Goal: Task Accomplishment & Management: Manage account settings

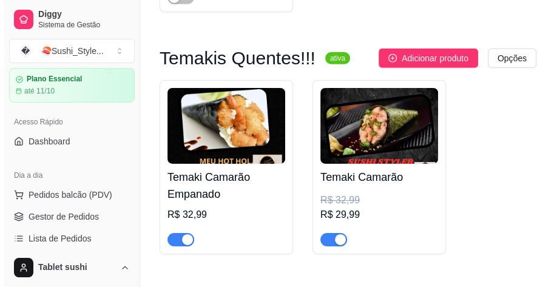
scroll to position [9790, 0]
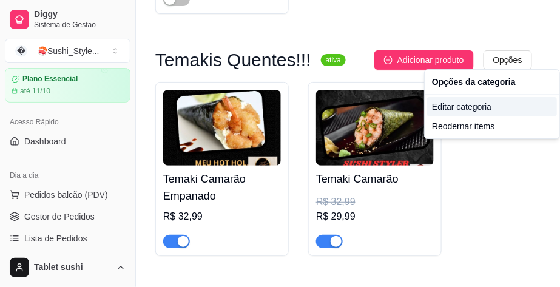
click at [454, 109] on div "Editar categoria" at bounding box center [492, 106] width 130 height 19
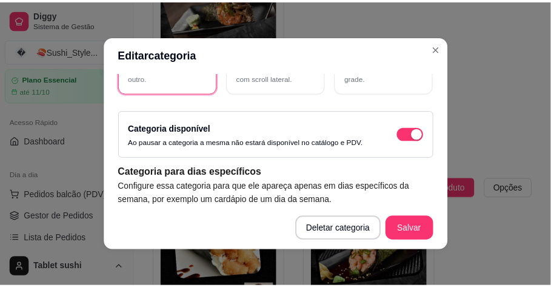
scroll to position [209, 0]
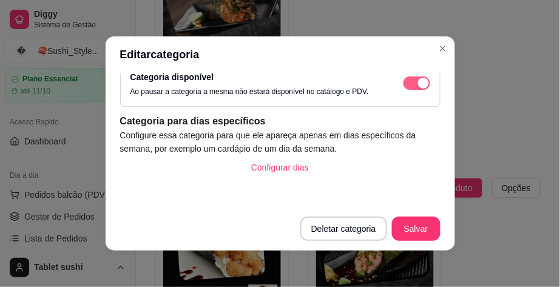
click at [418, 81] on div "button" at bounding box center [423, 83] width 11 height 11
click at [406, 229] on button "Salvar" at bounding box center [416, 229] width 49 height 24
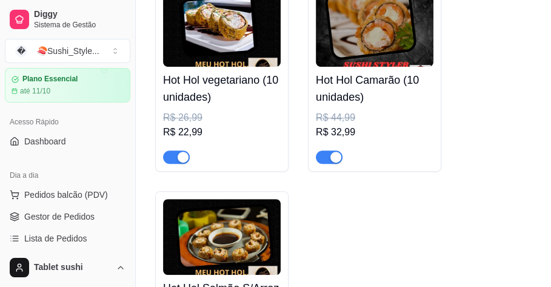
scroll to position [10552, 0]
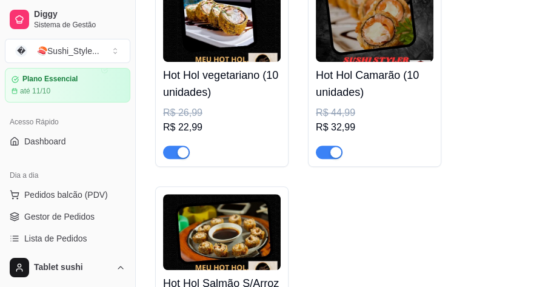
click at [336, 147] on div "button" at bounding box center [336, 152] width 11 height 11
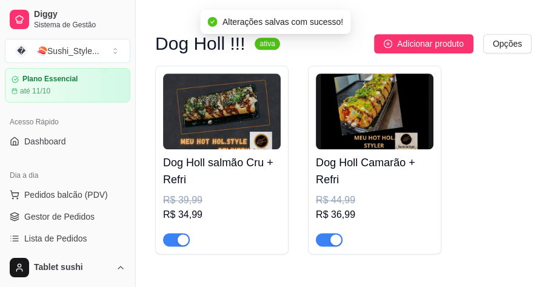
scroll to position [10936, 0]
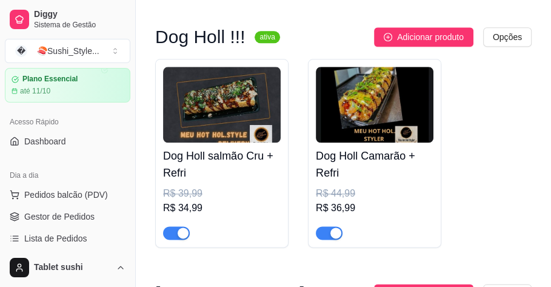
click at [336, 227] on div "button" at bounding box center [336, 232] width 11 height 11
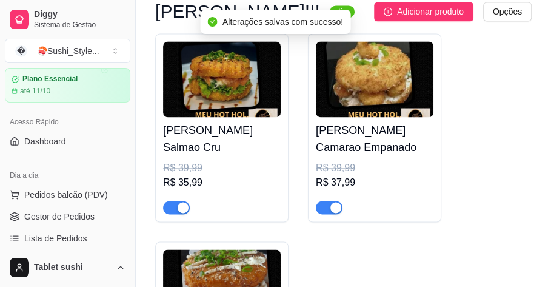
scroll to position [11219, 0]
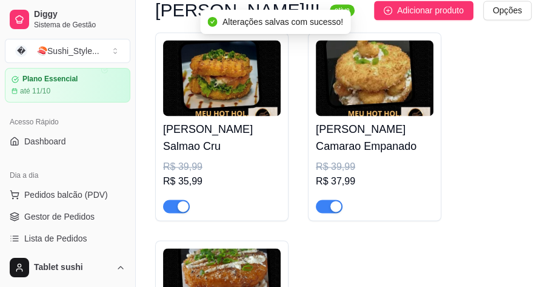
click at [336, 204] on div "button" at bounding box center [336, 206] width 11 height 11
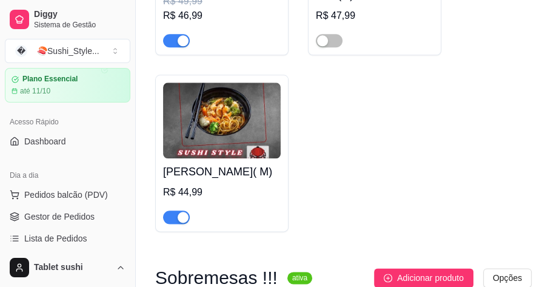
scroll to position [13483, 0]
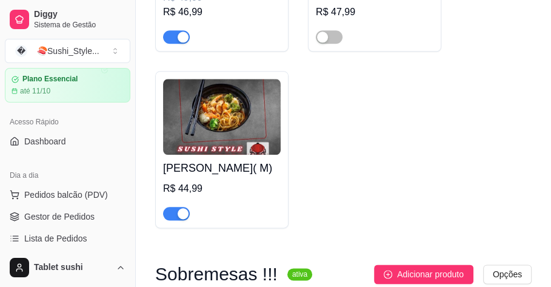
click at [186, 219] on div "button" at bounding box center [183, 213] width 11 height 11
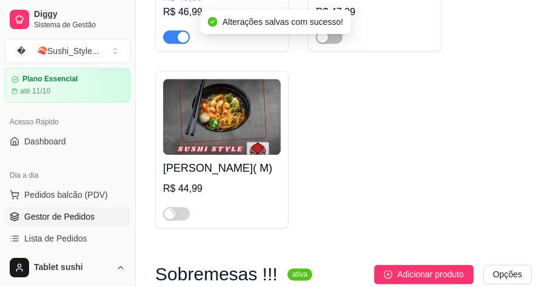
click at [84, 207] on link "Gestor de Pedidos" at bounding box center [68, 216] width 126 height 19
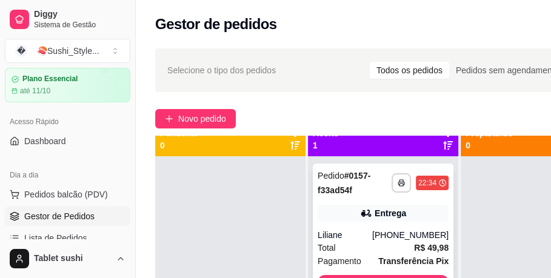
scroll to position [42, 0]
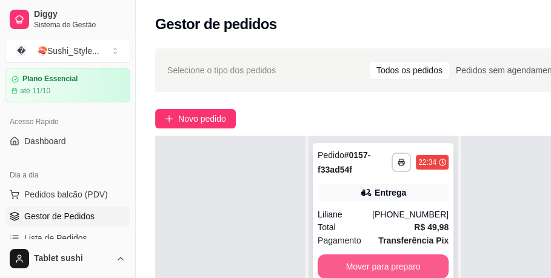
click at [404, 255] on button "Mover para preparo" at bounding box center [383, 267] width 131 height 24
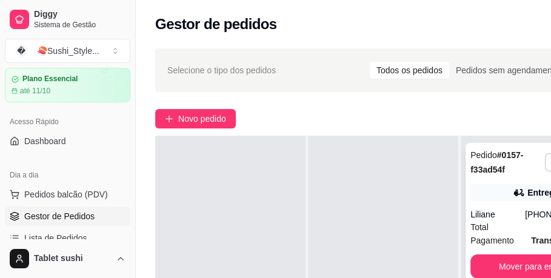
click at [546, 153] on button "button" at bounding box center [554, 162] width 19 height 19
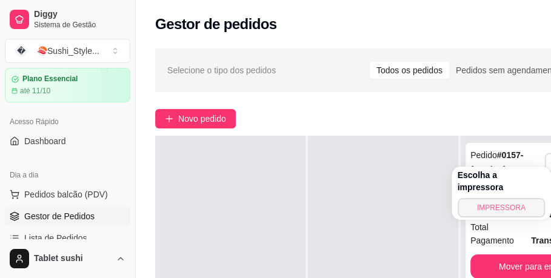
click at [492, 198] on button "IMPRESSORA" at bounding box center [501, 207] width 87 height 19
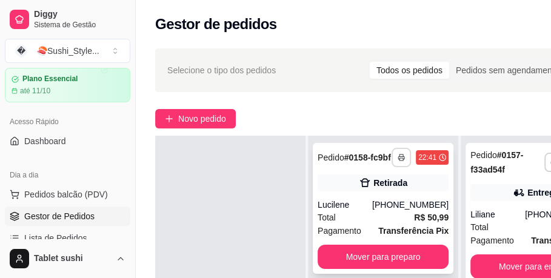
click at [403, 153] on button "button" at bounding box center [401, 157] width 19 height 19
click at [406, 148] on button "button" at bounding box center [401, 157] width 19 height 19
click at [400, 154] on button "button" at bounding box center [401, 157] width 19 height 19
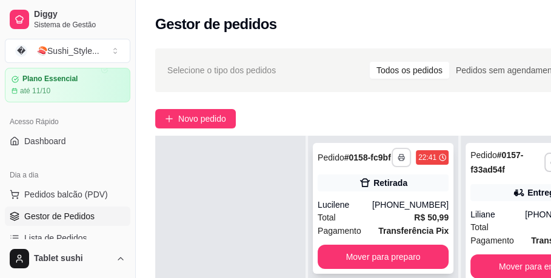
click at [400, 154] on button "button" at bounding box center [401, 157] width 19 height 19
click at [400, 153] on button "button" at bounding box center [401, 157] width 19 height 19
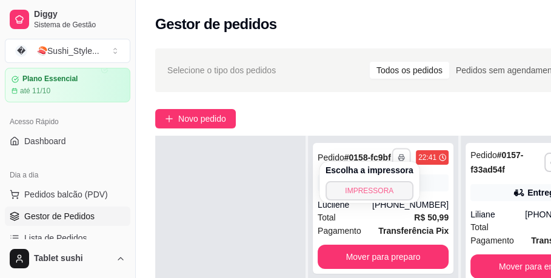
click at [368, 194] on button "IMPRESSORA" at bounding box center [370, 190] width 88 height 19
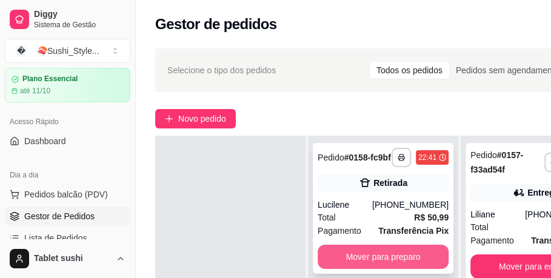
click at [398, 245] on button "Mover para preparo" at bounding box center [383, 257] width 131 height 24
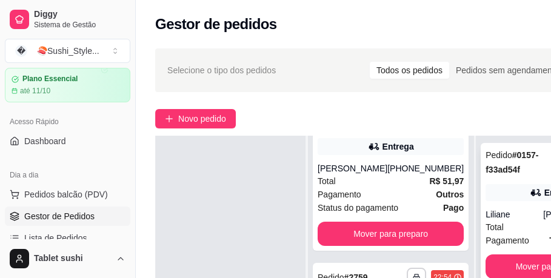
scroll to position [109, 0]
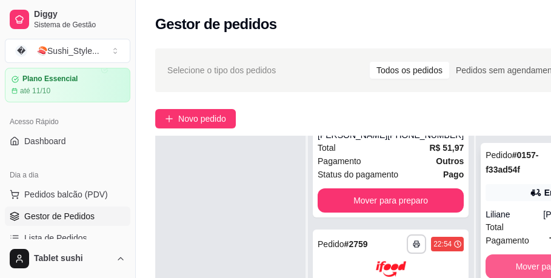
click at [486, 262] on button "Mover para entrega" at bounding box center [553, 267] width 134 height 24
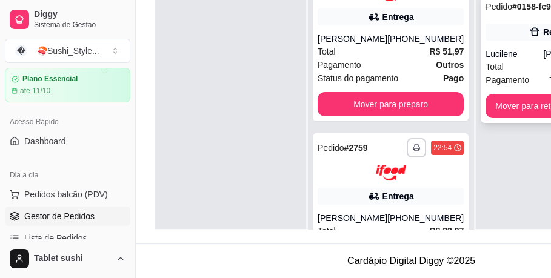
scroll to position [40, 0]
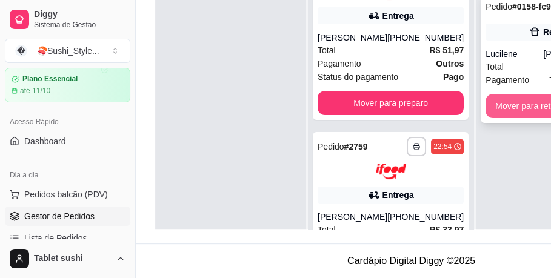
click at [512, 94] on button "Mover para retirada disponível" at bounding box center [553, 106] width 134 height 24
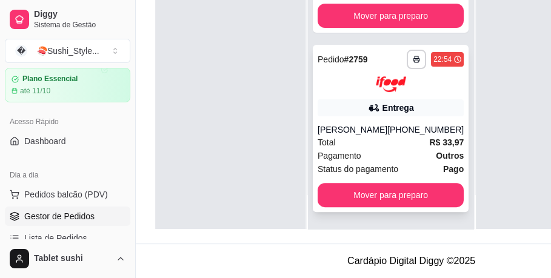
scroll to position [42, 0]
click at [311, 207] on div "**********" at bounding box center [391, 90] width 166 height 278
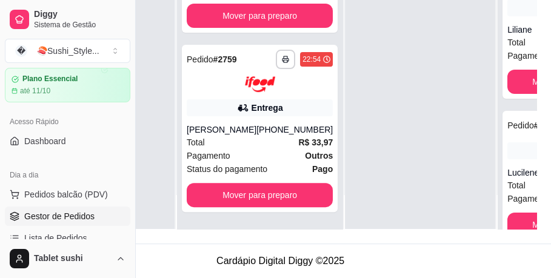
scroll to position [193, 136]
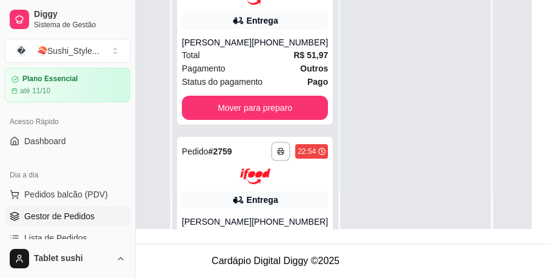
scroll to position [0, 0]
